Goal: Task Accomplishment & Management: Manage account settings

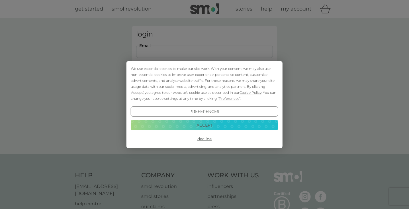
click at [260, 52] on div "We use essential cookies to make our site work. With your consent, we may also …" at bounding box center [204, 104] width 409 height 209
click at [206, 122] on button "Accept" at bounding box center [204, 125] width 147 height 10
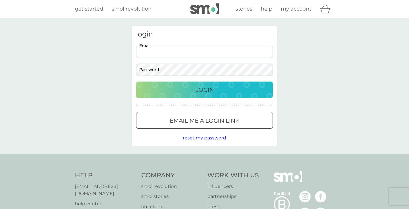
click at [270, 47] on input "Email" at bounding box center [204, 52] width 137 height 12
type input "[EMAIL_ADDRESS][DOMAIN_NAME]"
click at [204, 89] on button "Login" at bounding box center [204, 89] width 137 height 17
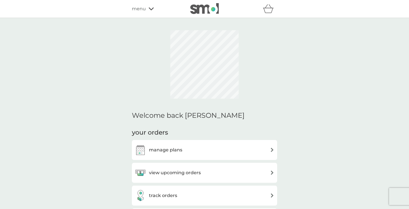
click at [176, 146] on h3 "manage plans" at bounding box center [165, 149] width 33 height 7
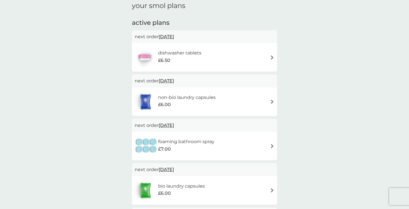
scroll to position [6, 0]
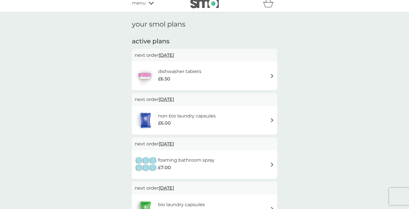
click at [201, 70] on h6 "dishwasher tablets" at bounding box center [179, 71] width 43 height 7
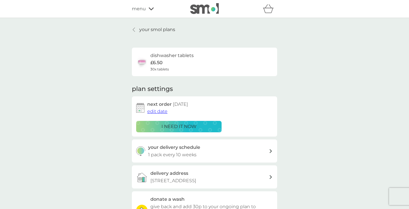
click at [171, 125] on p "i need it now" at bounding box center [178, 126] width 35 height 7
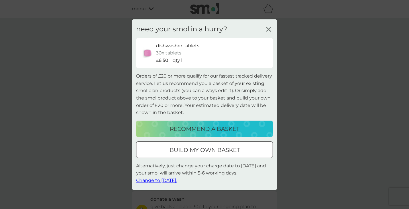
click at [267, 31] on line at bounding box center [268, 29] width 4 height 4
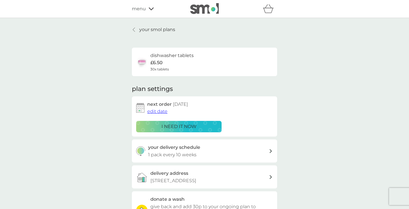
click at [161, 109] on span "edit date" at bounding box center [157, 110] width 20 height 5
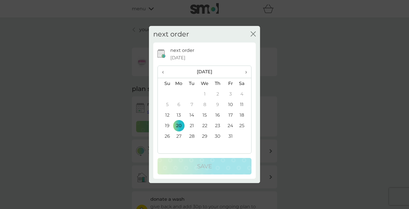
click at [192, 125] on td "21" at bounding box center [191, 125] width 13 height 11
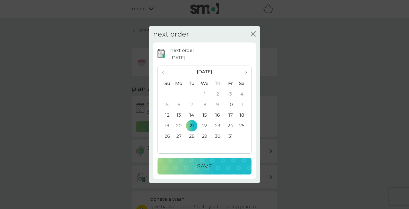
click at [200, 162] on p "Save" at bounding box center [204, 165] width 15 height 9
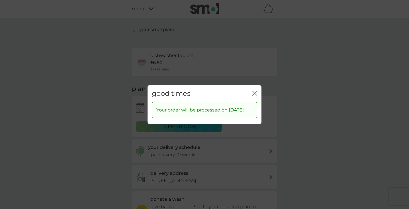
click at [252, 90] on icon "close" at bounding box center [254, 92] width 5 height 5
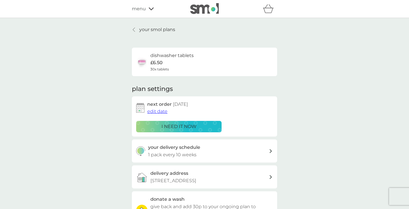
click at [157, 111] on span "edit date" at bounding box center [157, 110] width 20 height 5
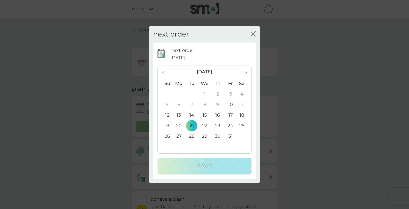
click at [231, 102] on td "10" at bounding box center [230, 104] width 13 height 11
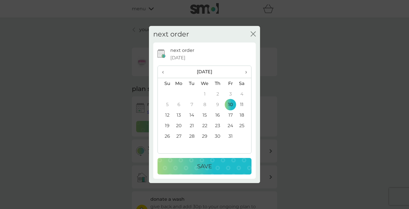
click at [215, 165] on div "Save" at bounding box center [204, 165] width 83 height 9
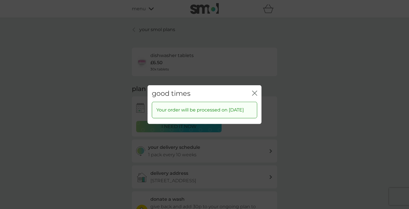
click at [254, 91] on icon "close" at bounding box center [253, 93] width 2 height 5
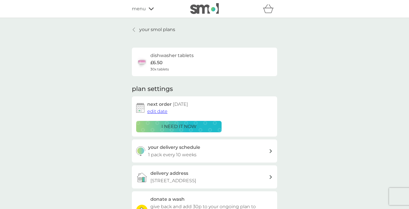
click at [63, 137] on div "your smol plans dishwasher tablets £6.50 30x tablets plan settings next order 1…" at bounding box center [204, 154] width 409 height 272
click at [155, 29] on p "your smol plans" at bounding box center [157, 29] width 36 height 7
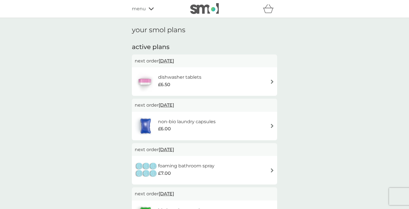
click at [147, 7] on div "menu" at bounding box center [156, 8] width 48 height 7
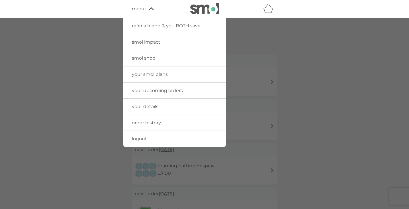
click at [150, 57] on span "smol shop" at bounding box center [144, 57] width 24 height 5
